Goal: Task Accomplishment & Management: Use online tool/utility

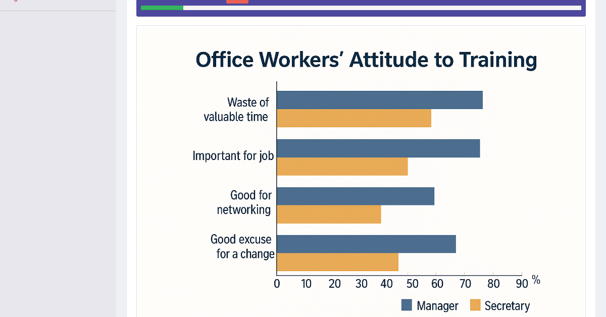
scroll to position [272, 0]
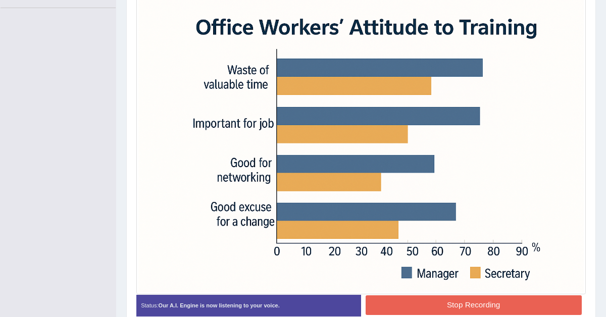
drag, startPoint x: 0, startPoint y: 0, endPoint x: 423, endPoint y: 316, distance: 527.9
click at [425, 309] on button "Stop Recording" at bounding box center [473, 305] width 216 height 20
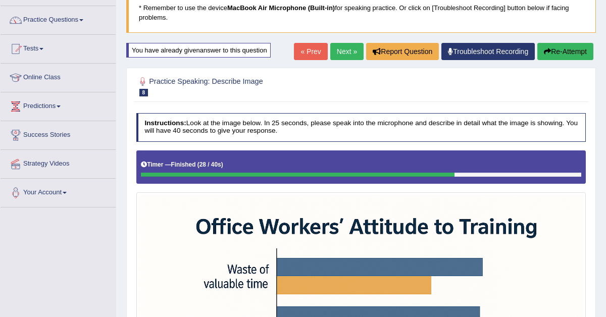
scroll to position [43, 0]
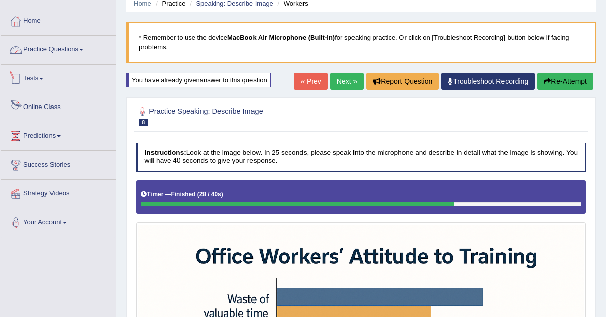
click at [71, 47] on link "Practice Questions" at bounding box center [58, 48] width 115 height 25
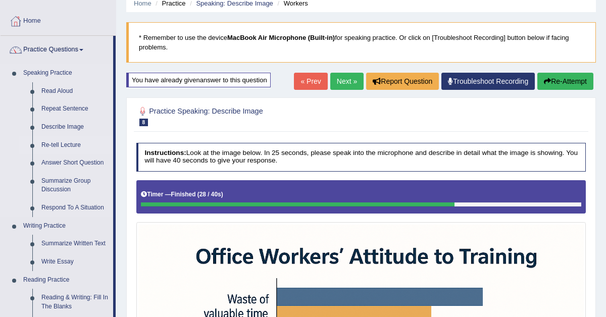
click at [75, 144] on link "Re-tell Lecture" at bounding box center [75, 145] width 76 height 18
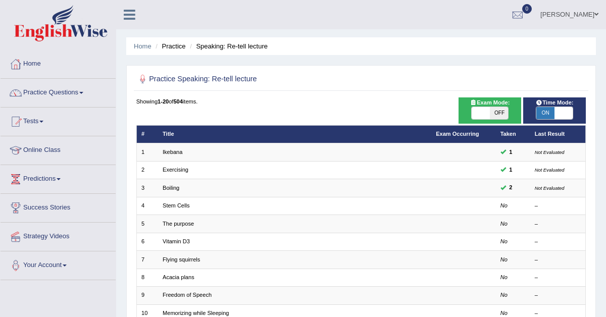
click at [51, 91] on link "Practice Questions" at bounding box center [58, 91] width 115 height 25
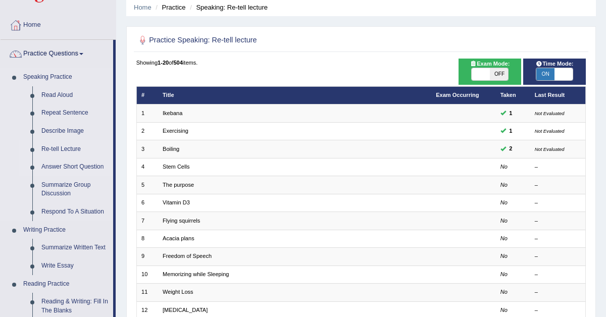
scroll to position [40, 0]
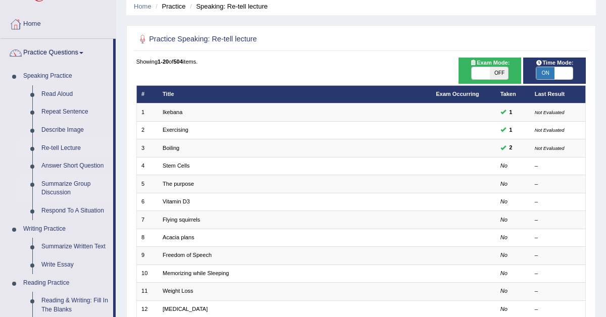
click at [68, 186] on link "Summarize Group Discussion" at bounding box center [75, 188] width 76 height 27
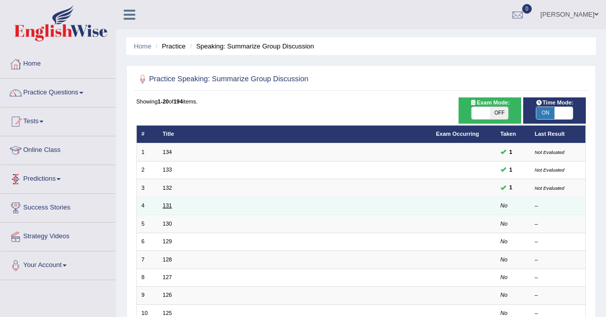
click at [168, 202] on link "131" at bounding box center [167, 205] width 9 height 6
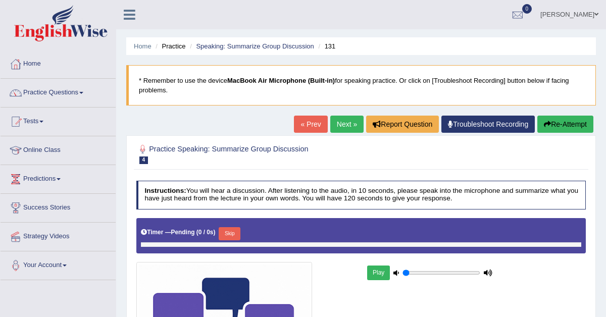
type input "0.95"
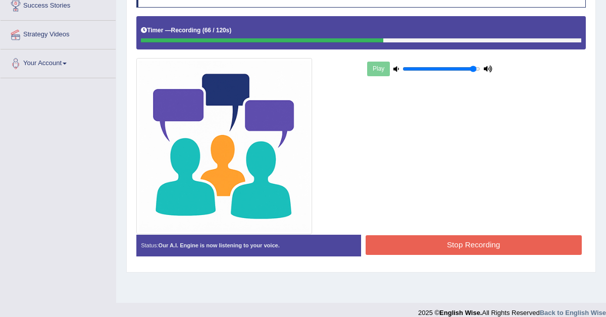
scroll to position [213, 0]
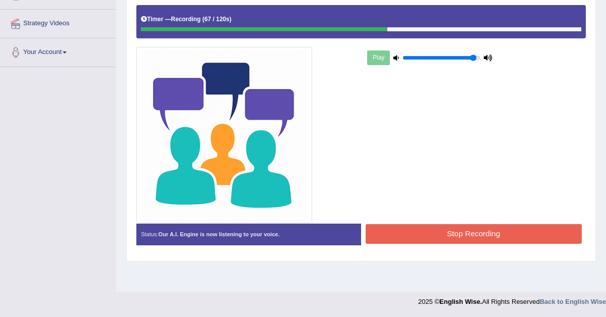
click at [426, 226] on button "Stop Recording" at bounding box center [473, 234] width 216 height 20
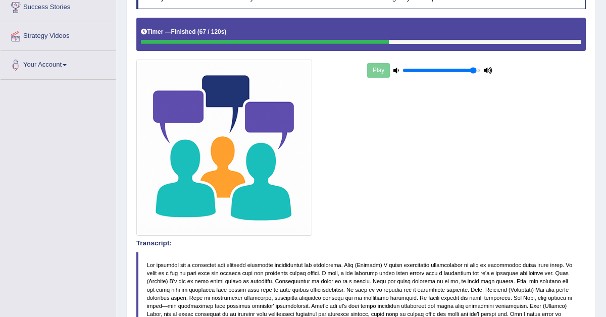
scroll to position [0, 0]
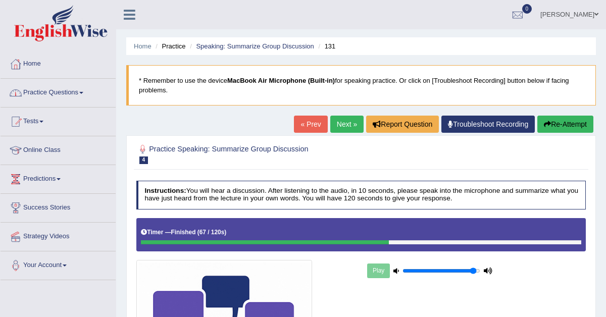
click at [65, 99] on link "Practice Questions" at bounding box center [58, 91] width 115 height 25
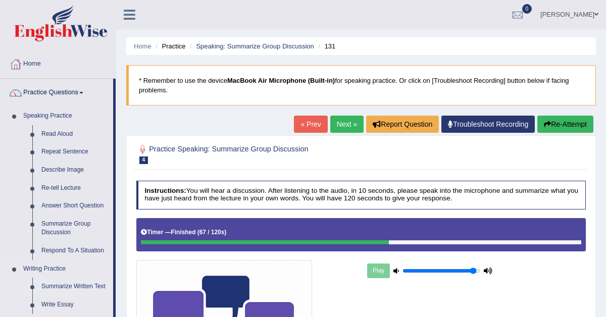
click at [63, 286] on link "Summarize Written Text" at bounding box center [75, 287] width 76 height 18
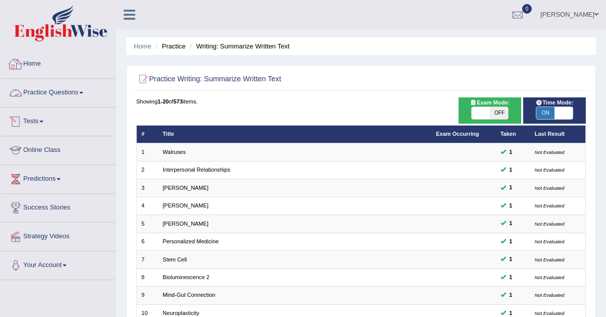
click at [70, 91] on link "Practice Questions" at bounding box center [58, 91] width 115 height 25
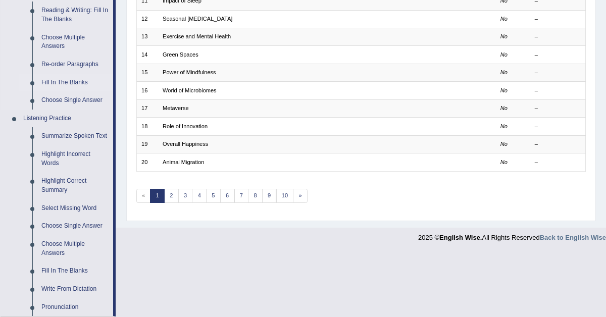
scroll to position [367, 0]
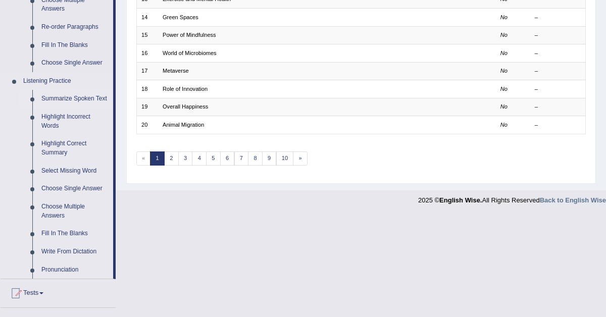
click at [57, 102] on link "Summarize Spoken Text" at bounding box center [75, 99] width 76 height 18
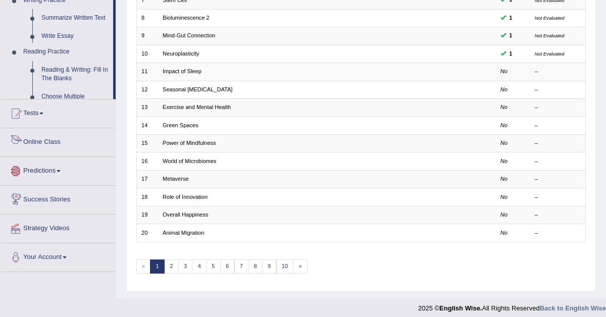
scroll to position [473, 0]
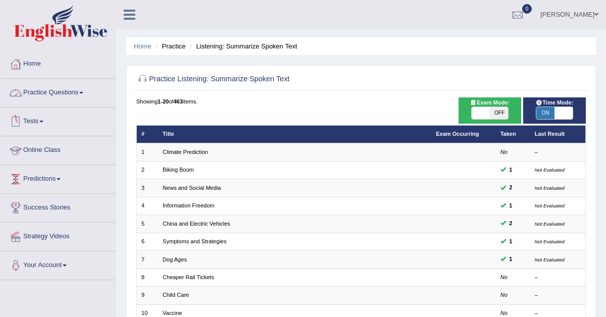
click at [38, 122] on link "Tests" at bounding box center [58, 119] width 115 height 25
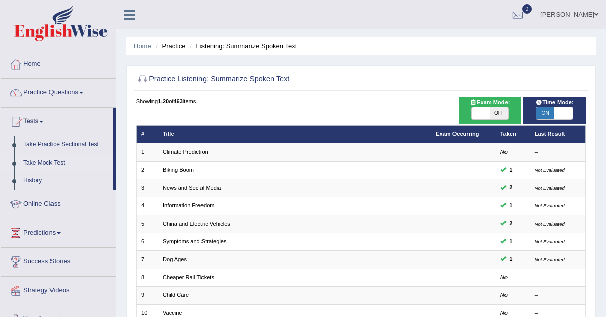
click at [38, 159] on link "Take Mock Test" at bounding box center [66, 163] width 94 height 18
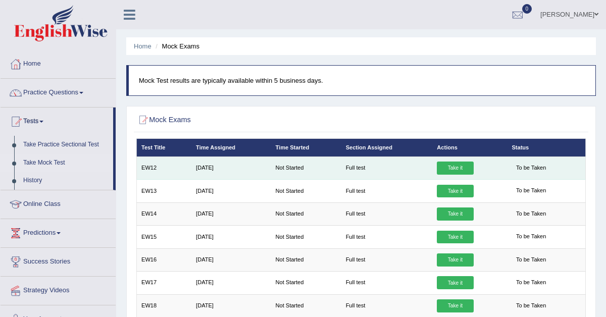
click at [452, 166] on link "Take it" at bounding box center [455, 167] width 36 height 13
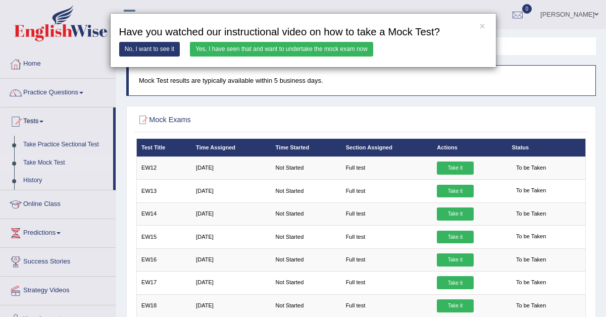
click at [306, 48] on link "Yes, I have seen that and want to undertake the mock exam now" at bounding box center [281, 49] width 183 height 15
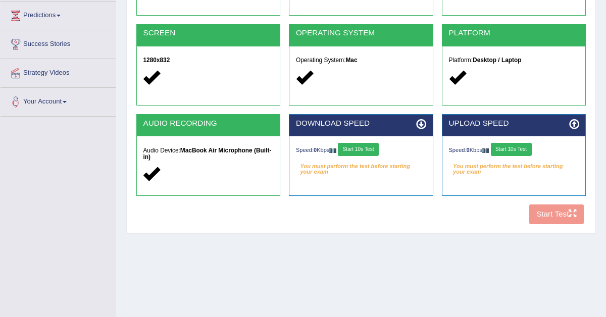
scroll to position [176, 0]
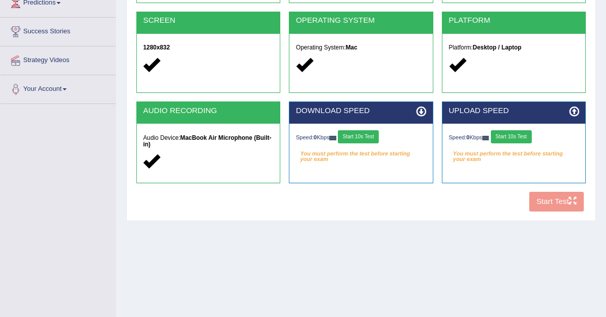
click at [368, 135] on button "Start 10s Test" at bounding box center [358, 136] width 41 height 13
click at [504, 134] on button "Start 10s Test" at bounding box center [511, 136] width 41 height 13
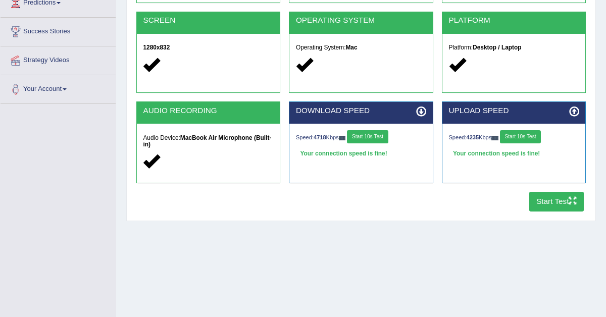
click at [566, 202] on button "Start Test" at bounding box center [556, 202] width 55 height 20
